Goal: Task Accomplishment & Management: Manage account settings

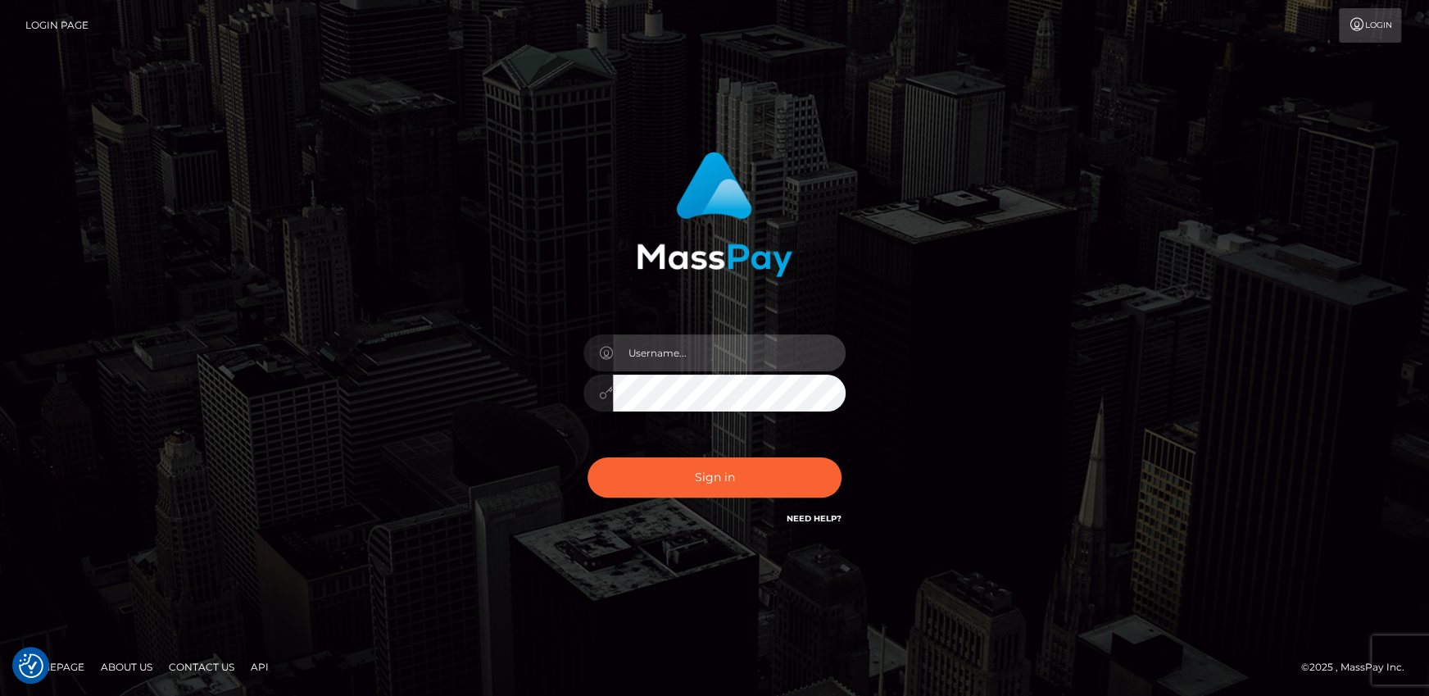
click at [745, 363] on input "text" at bounding box center [729, 352] width 233 height 37
type input "aruiu@metawin.inc"
drag, startPoint x: 750, startPoint y: 349, endPoint x: 584, endPoint y: 354, distance: 165.6
click at [584, 354] on div "aruiu@metawin.inc" at bounding box center [714, 350] width 262 height 32
click at [738, 351] on input "text" at bounding box center [729, 352] width 233 height 37
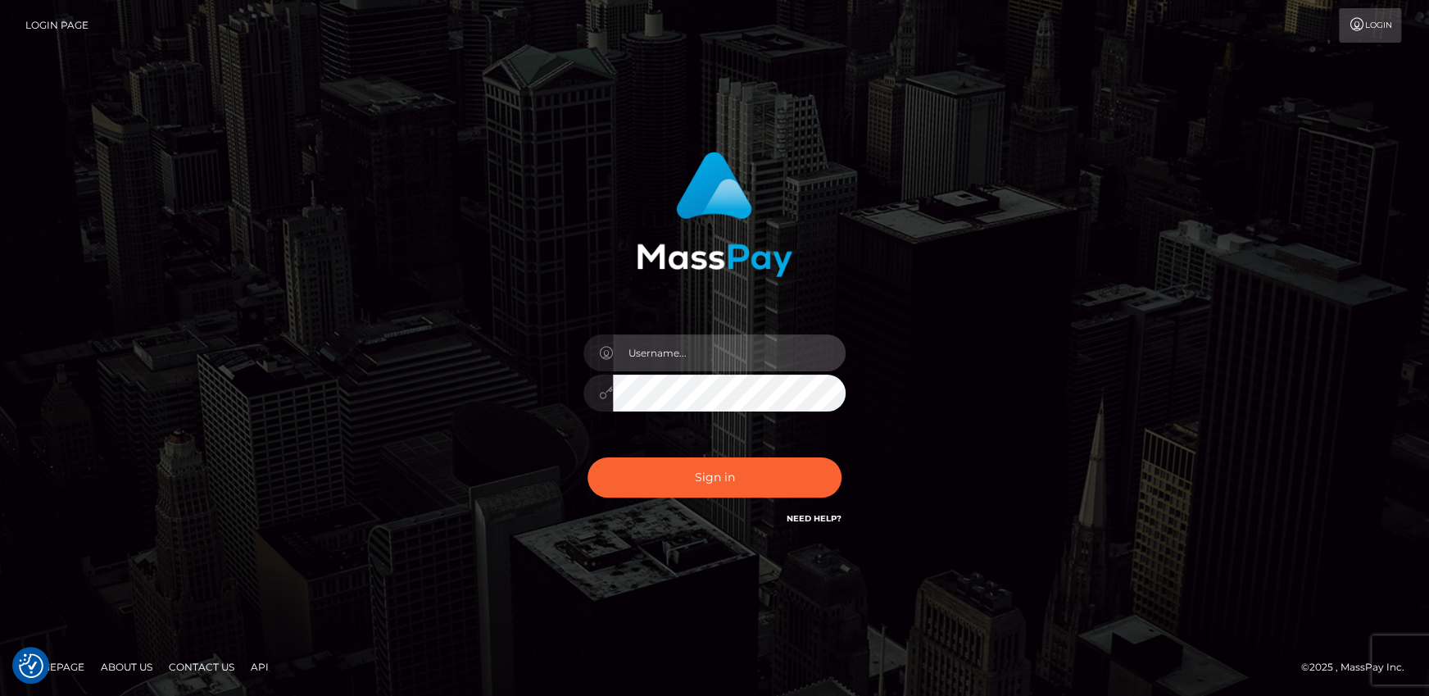
type input "andy.wowcan"
click at [587, 457] on button "Sign in" at bounding box center [714, 477] width 254 height 40
click at [689, 367] on input "text" at bounding box center [729, 352] width 233 height 37
type input "andy.wowcan"
click at [587, 457] on button "Sign in" at bounding box center [714, 477] width 254 height 40
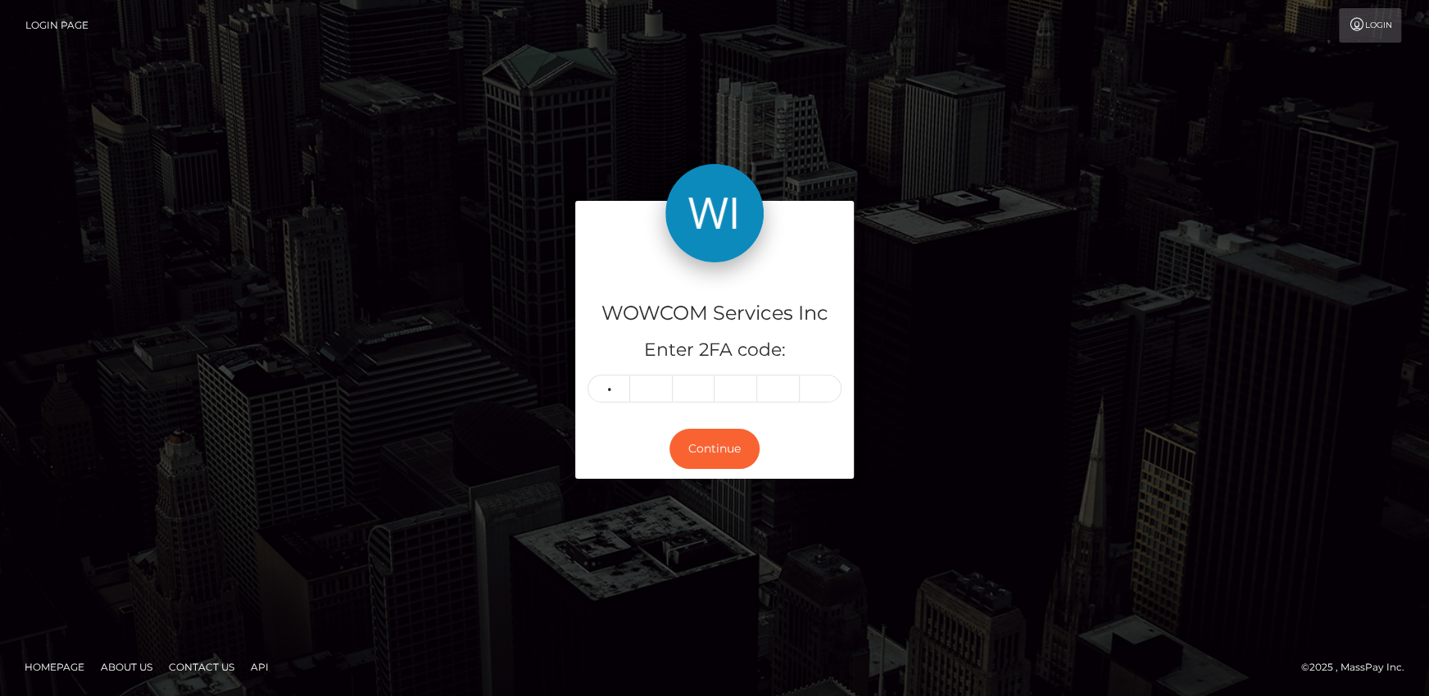
type input "2"
type input "5"
type input "0"
type input "8"
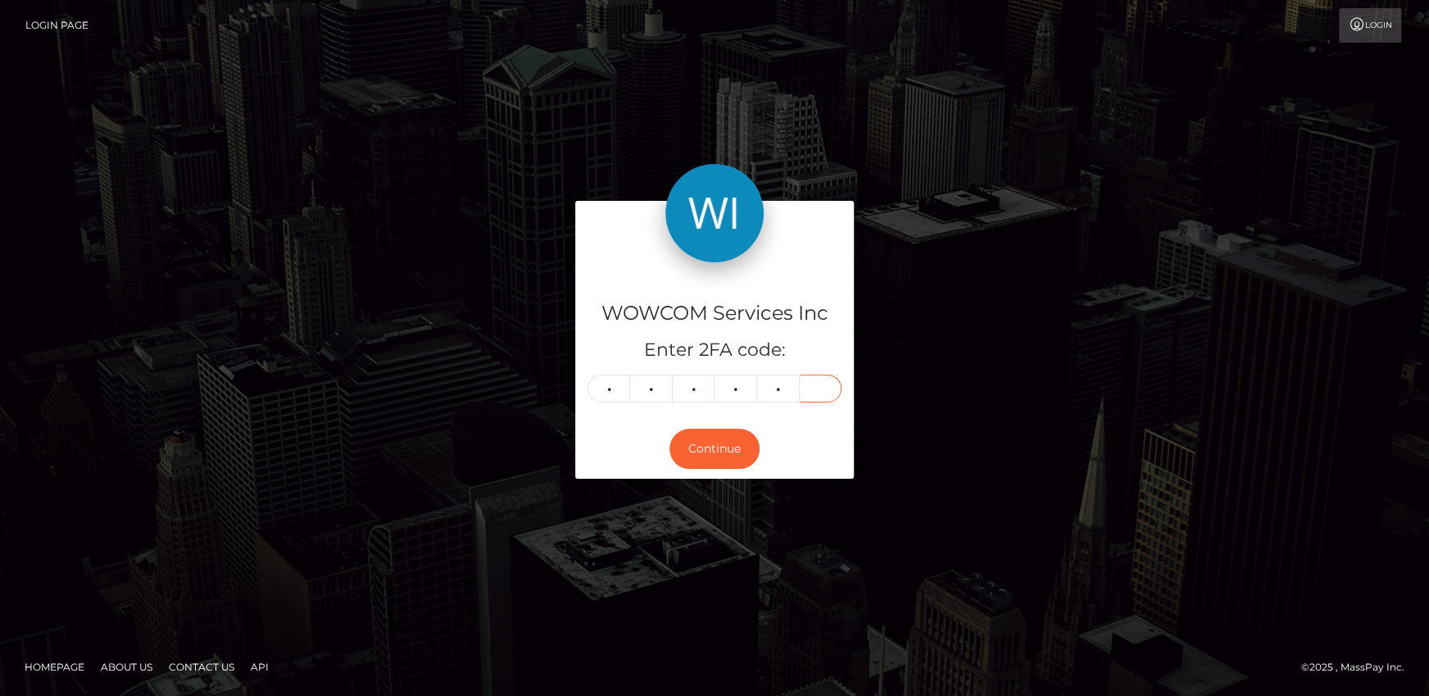
type input "2"
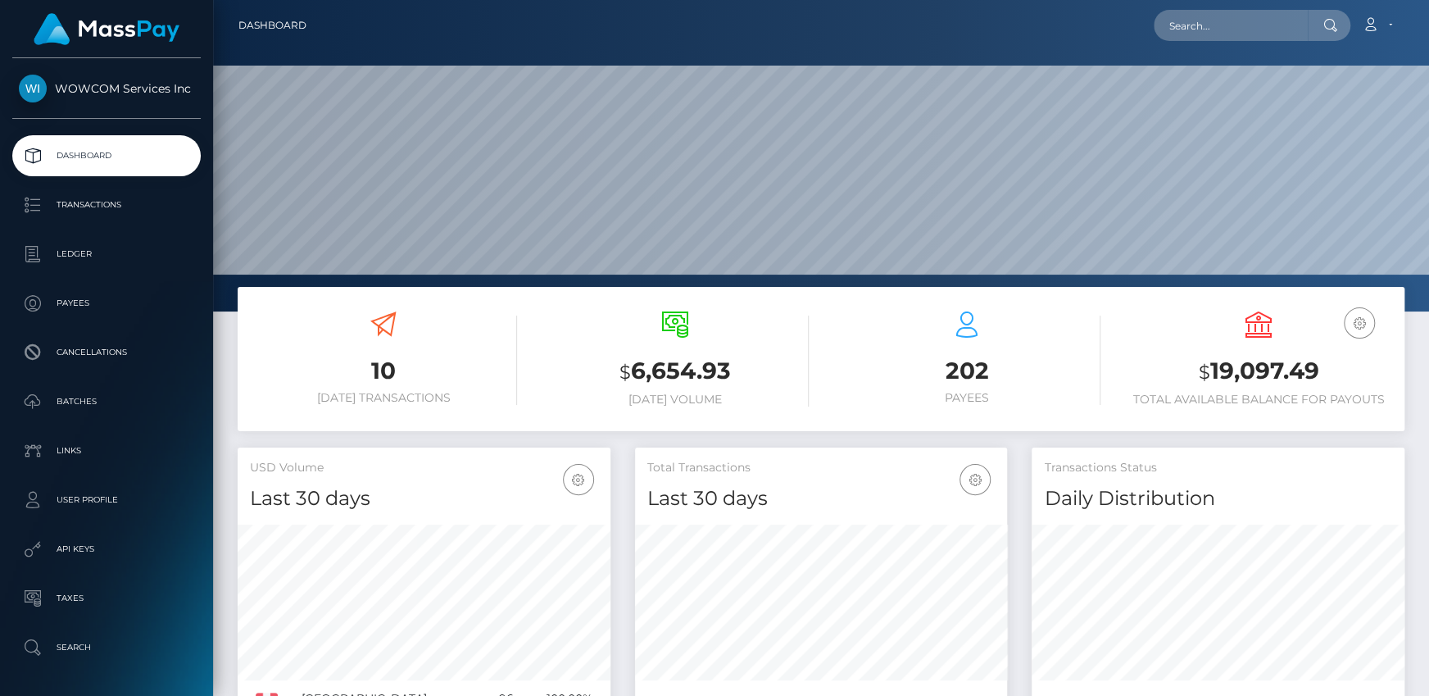
scroll to position [290, 372]
drag, startPoint x: 1222, startPoint y: 365, endPoint x: 1319, endPoint y: 356, distance: 97.9
click at [1319, 356] on h3 "$ 19,097.49" at bounding box center [1258, 372] width 267 height 34
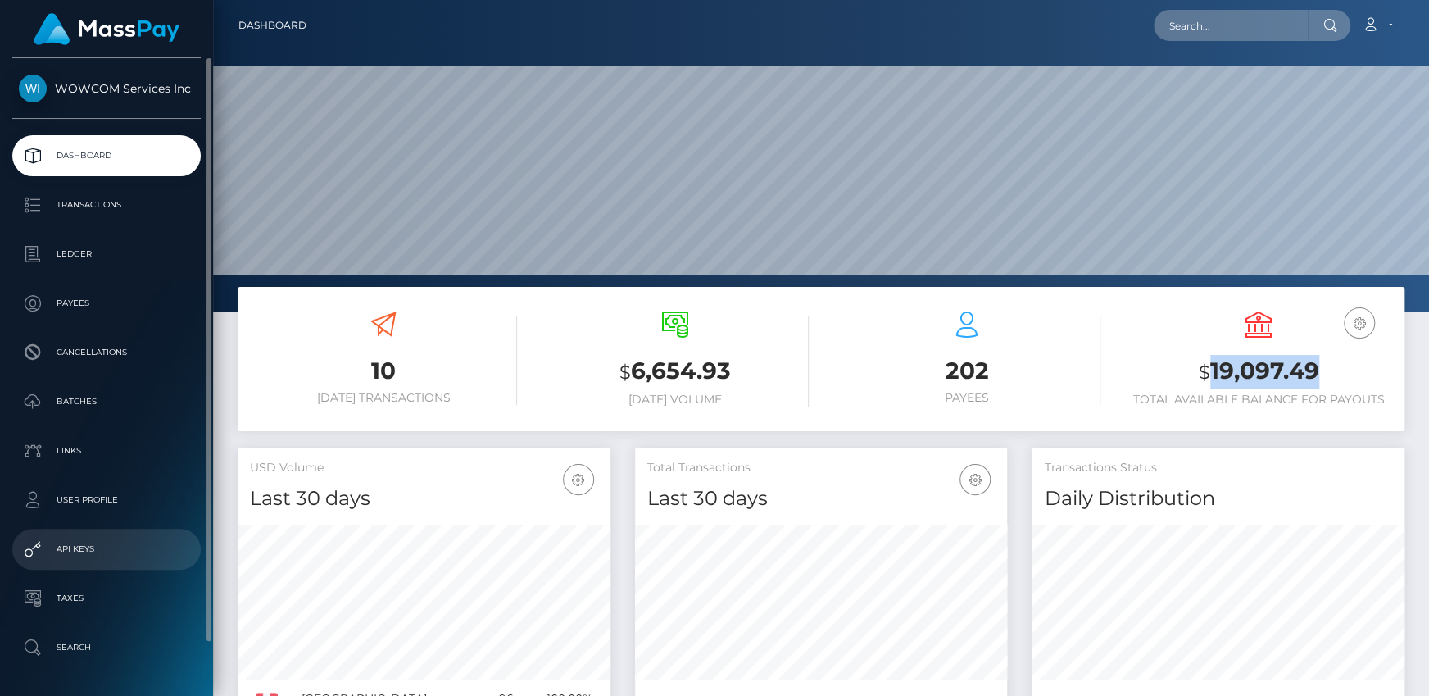
copy h3 "19,097.49"
